Goal: Information Seeking & Learning: Check status

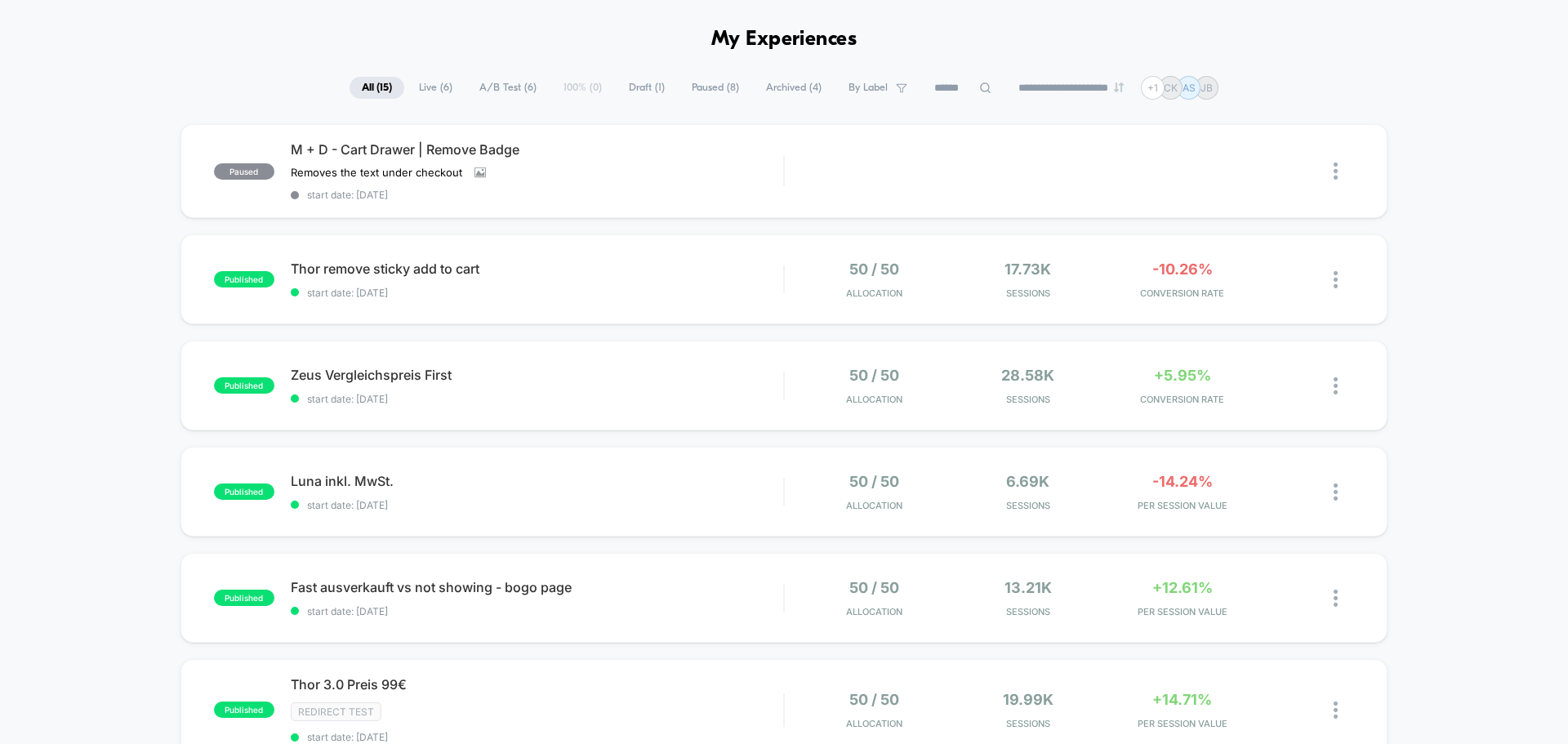
scroll to position [82, 0]
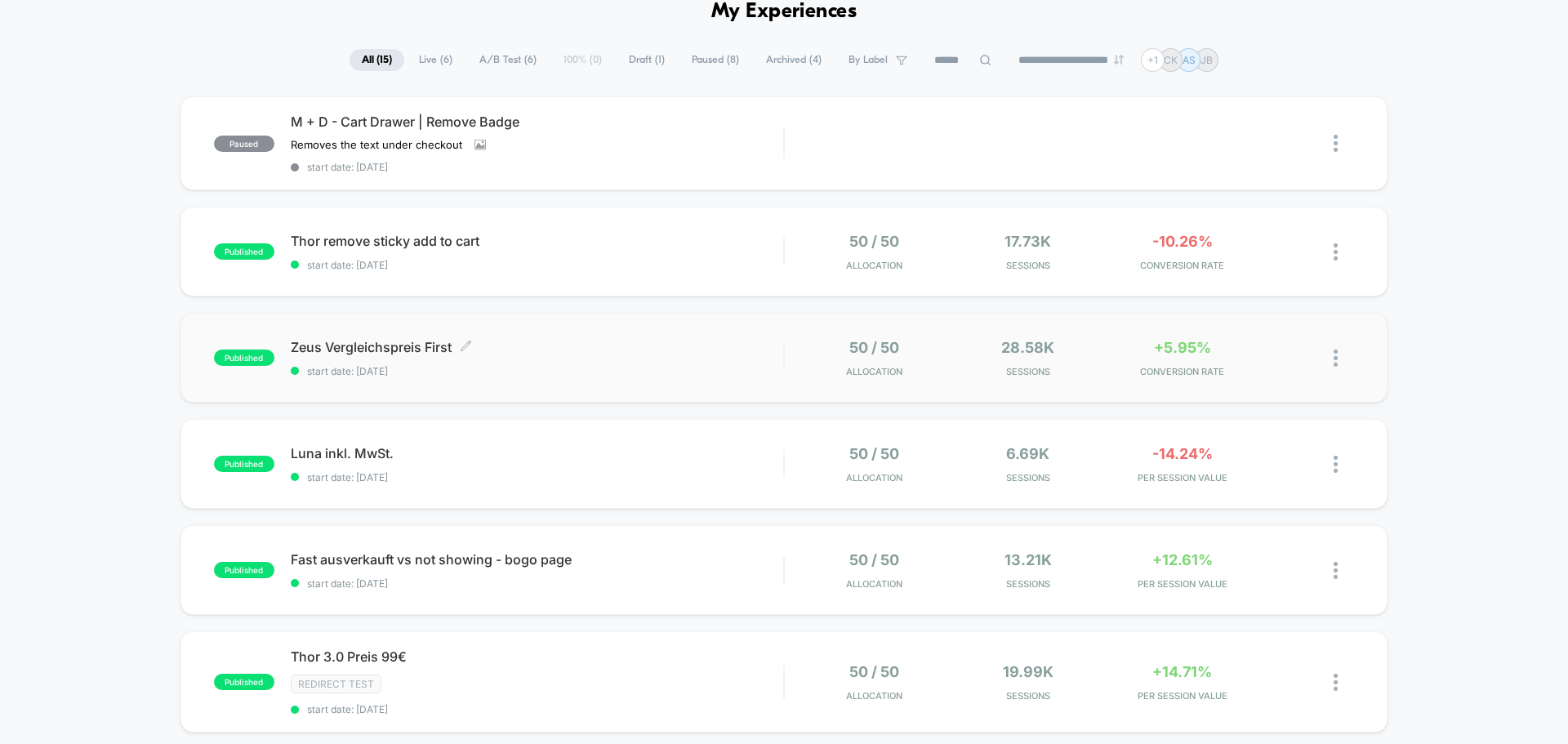
click at [638, 353] on span "Zeus Vergleichspreis First Click to edit experience details" at bounding box center [537, 347] width 493 height 16
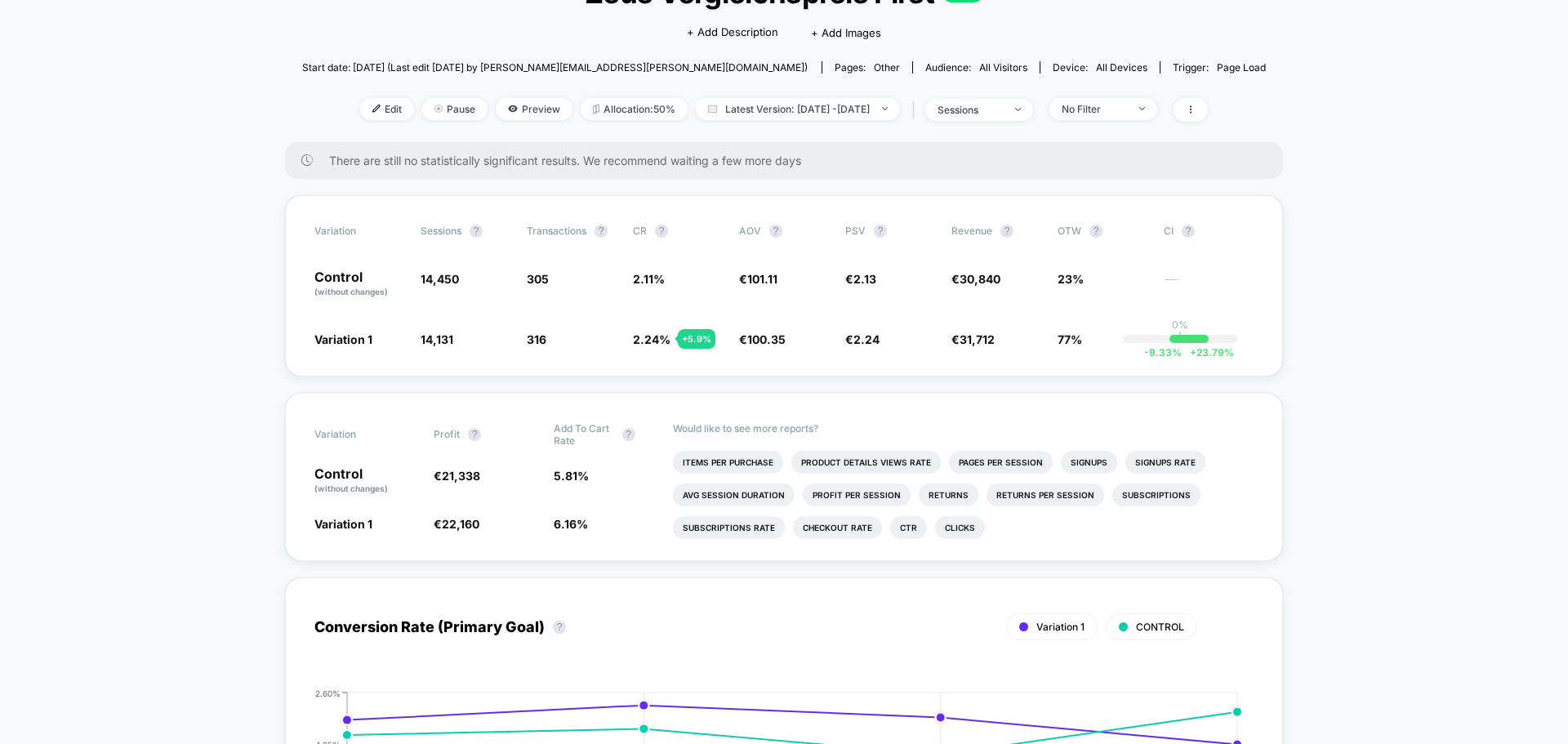
scroll to position [82, 0]
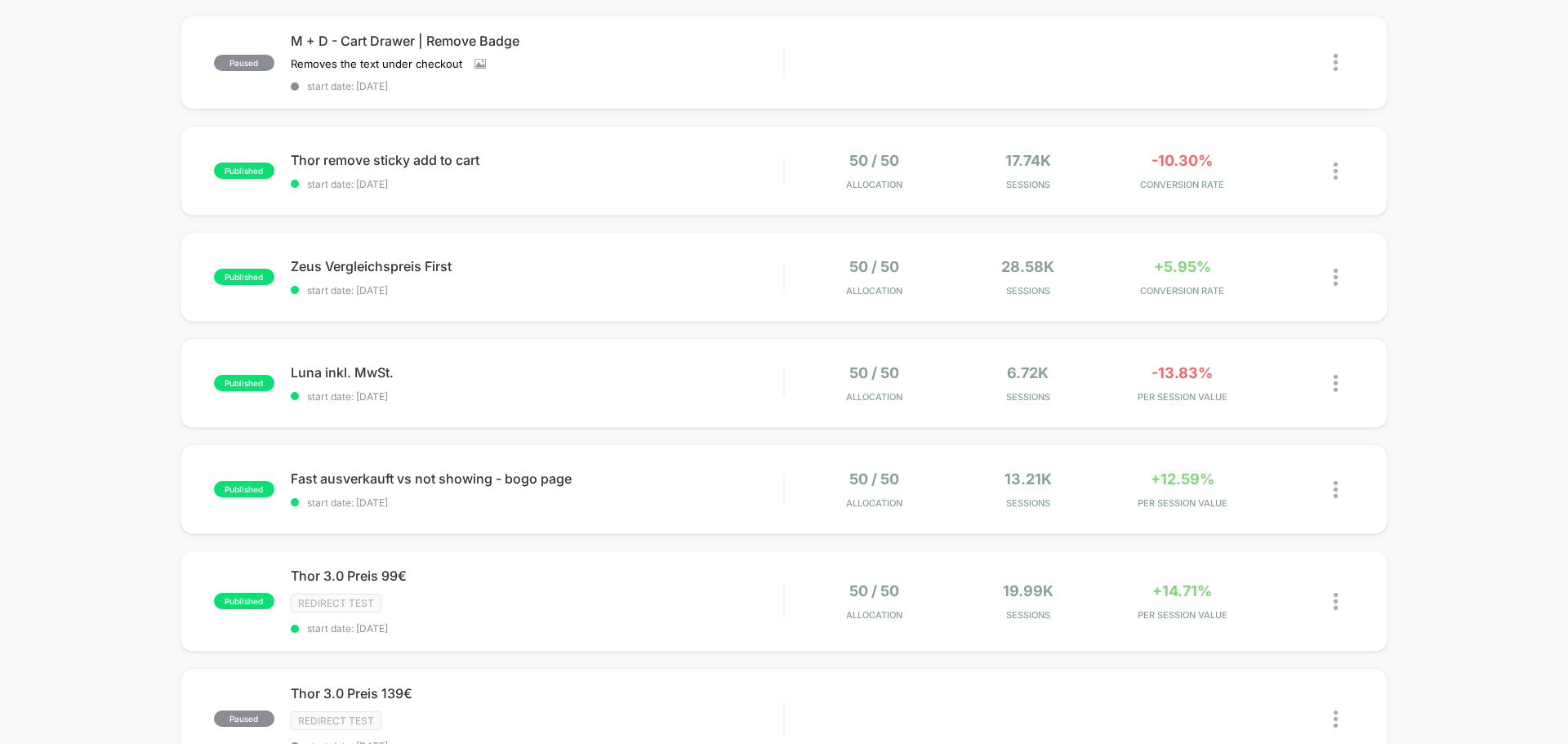
scroll to position [164, 0]
click at [515, 390] on span "start date: [DATE]" at bounding box center [537, 396] width 493 height 13
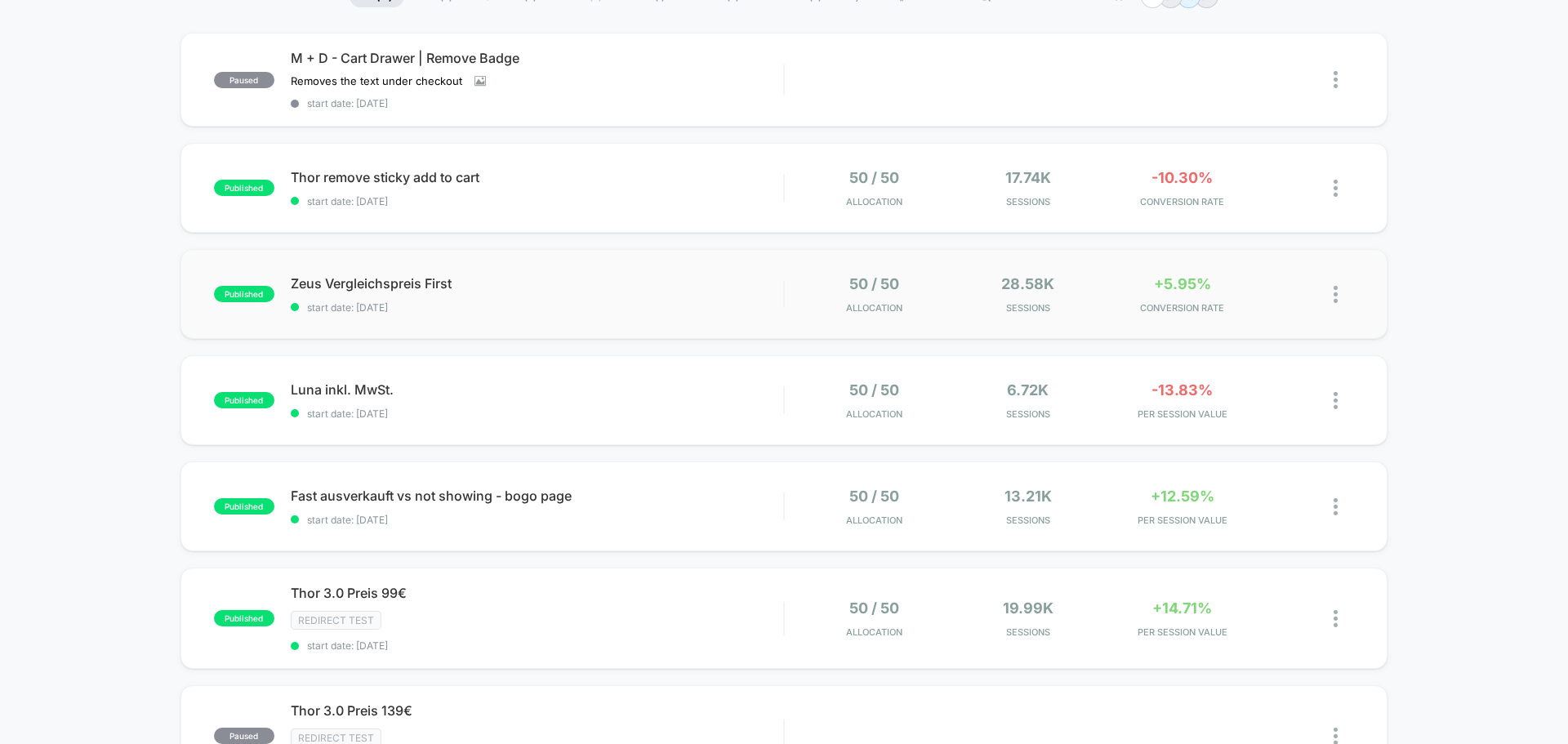
scroll to position [164, 0]
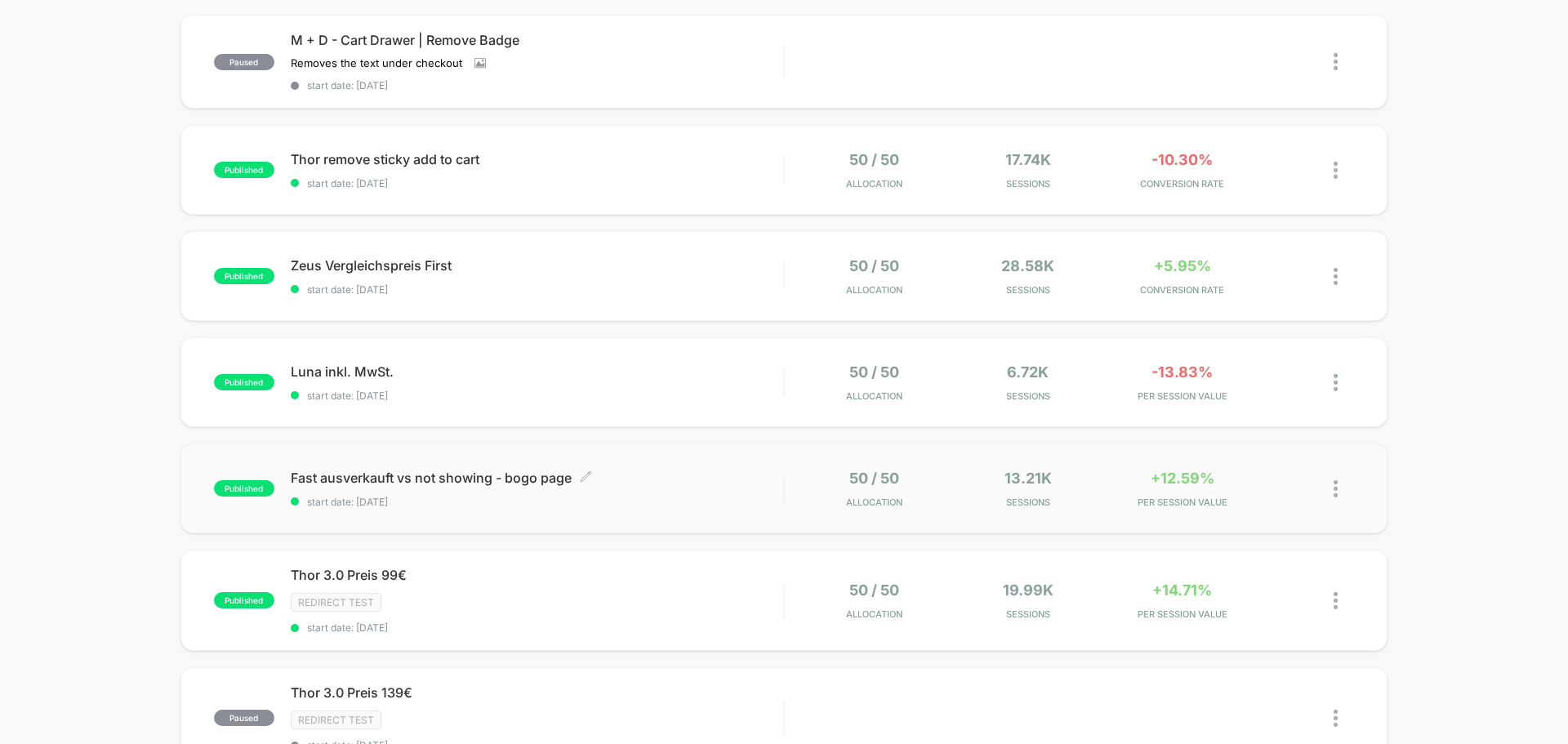
click at [655, 503] on span "start date: [DATE]" at bounding box center [537, 502] width 493 height 13
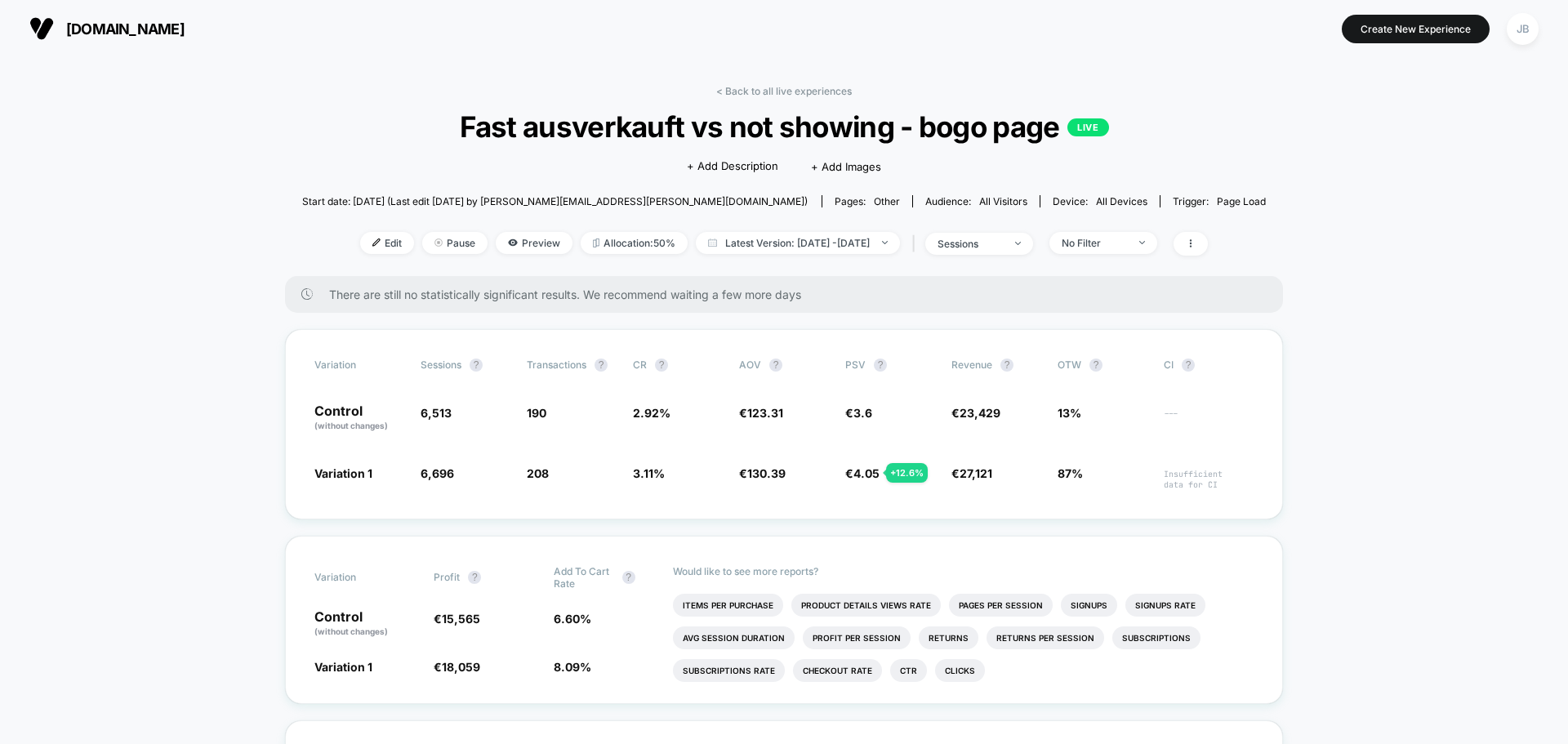
click at [110, 27] on span "[DOMAIN_NAME]" at bounding box center [125, 29] width 118 height 17
